Goal: Find specific page/section: Find specific page/section

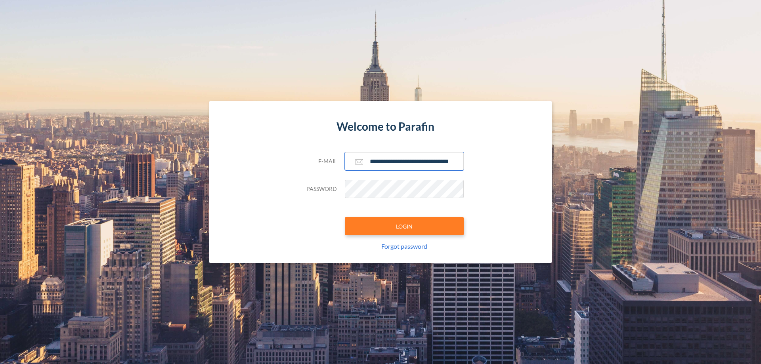
type input "**********"
click at [404, 226] on button "LOGIN" at bounding box center [404, 226] width 119 height 18
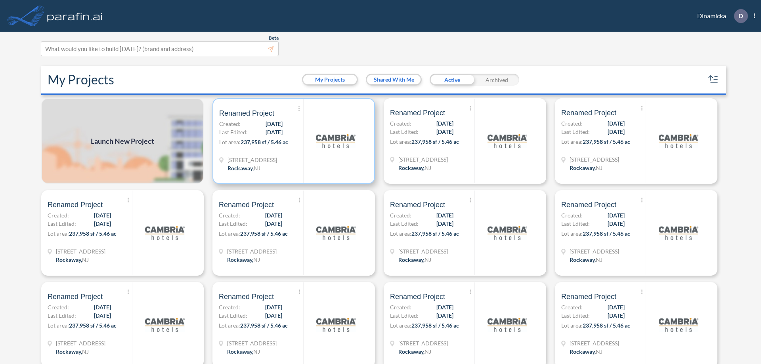
scroll to position [2, 0]
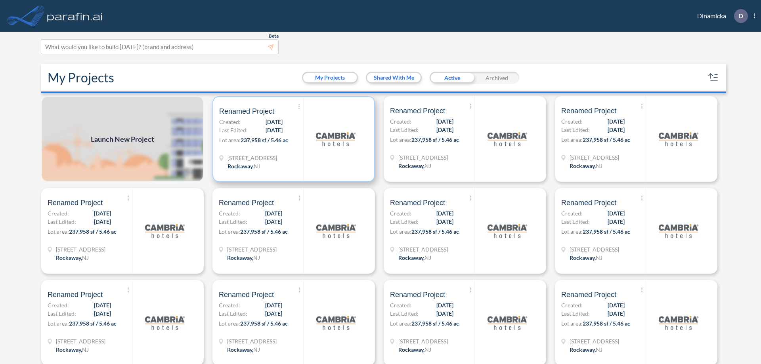
click at [292, 139] on p "Lot area: 237,958 sf / 5.46 ac" at bounding box center [261, 141] width 84 height 11
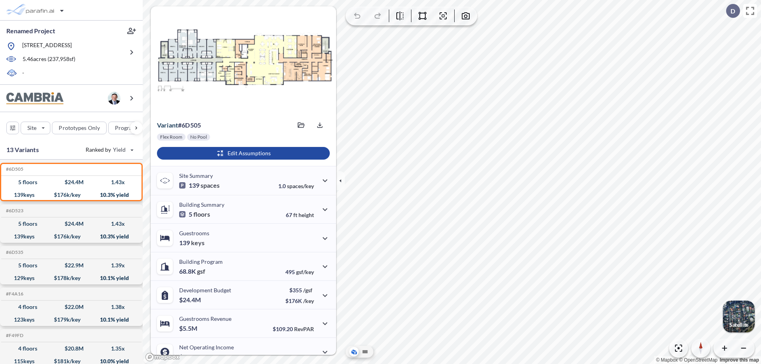
scroll to position [40, 0]
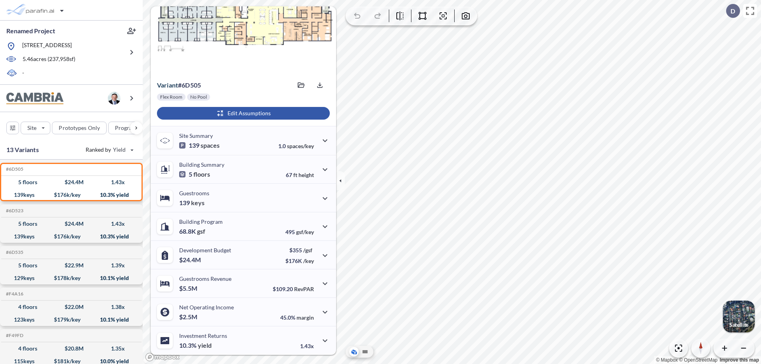
click at [242, 113] on div "button" at bounding box center [243, 113] width 173 height 13
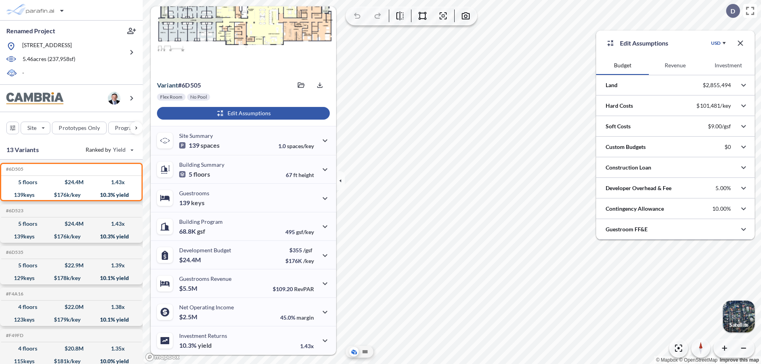
click at [675, 65] on button "Revenue" at bounding box center [675, 65] width 53 height 19
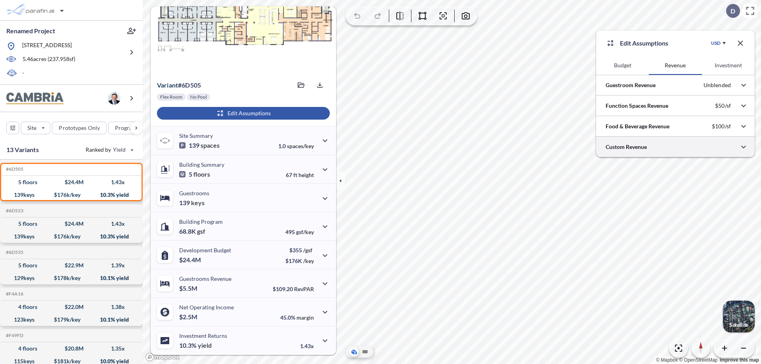
click at [676, 147] on div at bounding box center [675, 147] width 159 height 20
